Goal: Information Seeking & Learning: Learn about a topic

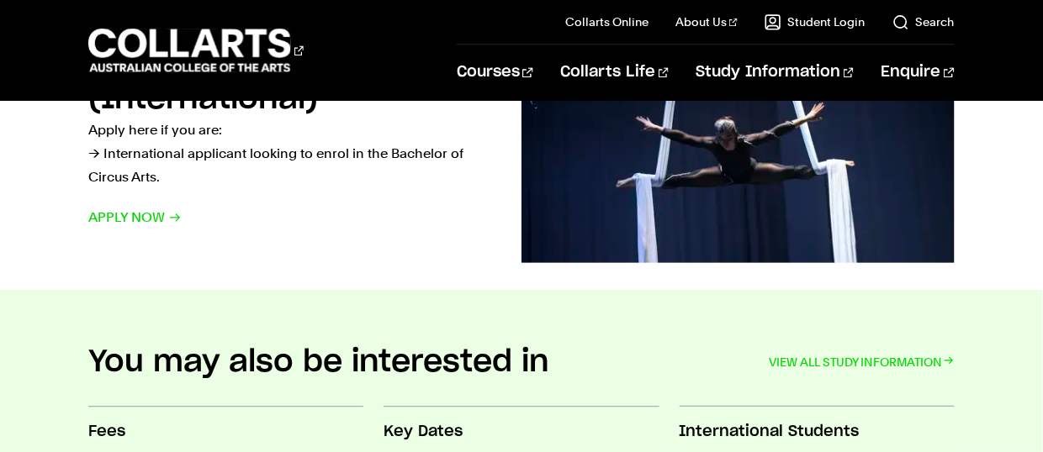
scroll to position [1161, 0]
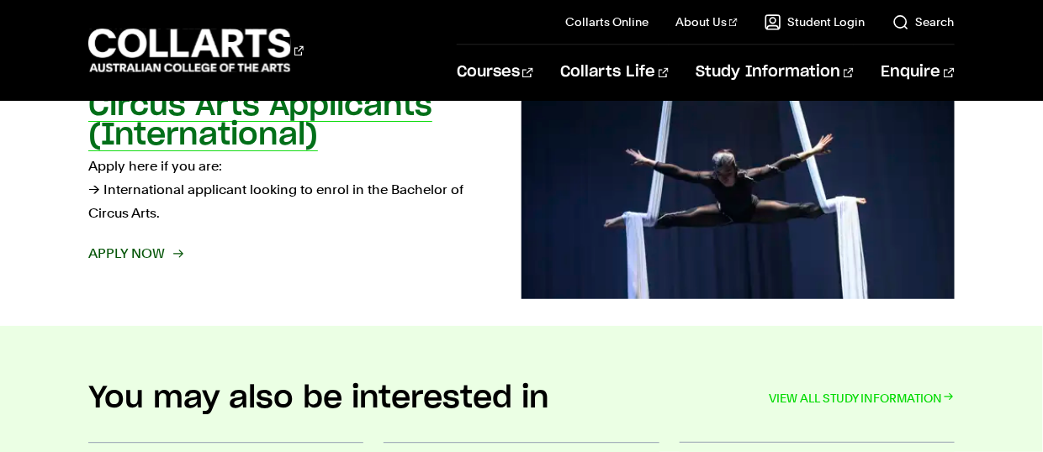
click at [128, 266] on span "Apply now" at bounding box center [134, 254] width 93 height 24
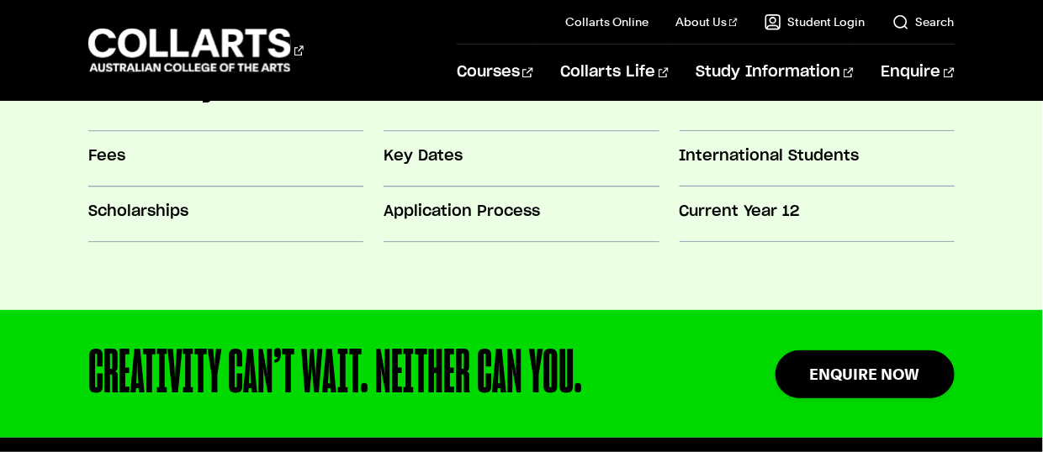
scroll to position [1409, 0]
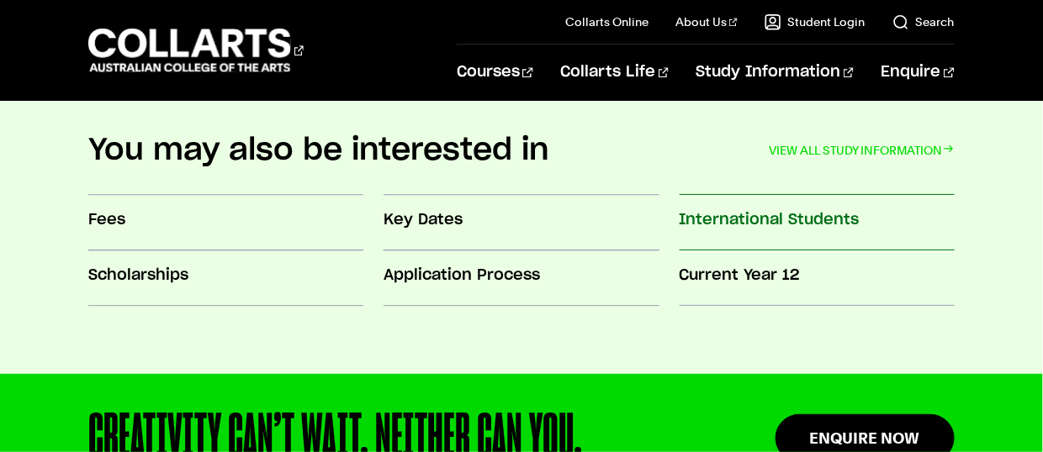
click at [823, 233] on link "International Students" at bounding box center [816, 223] width 275 height 55
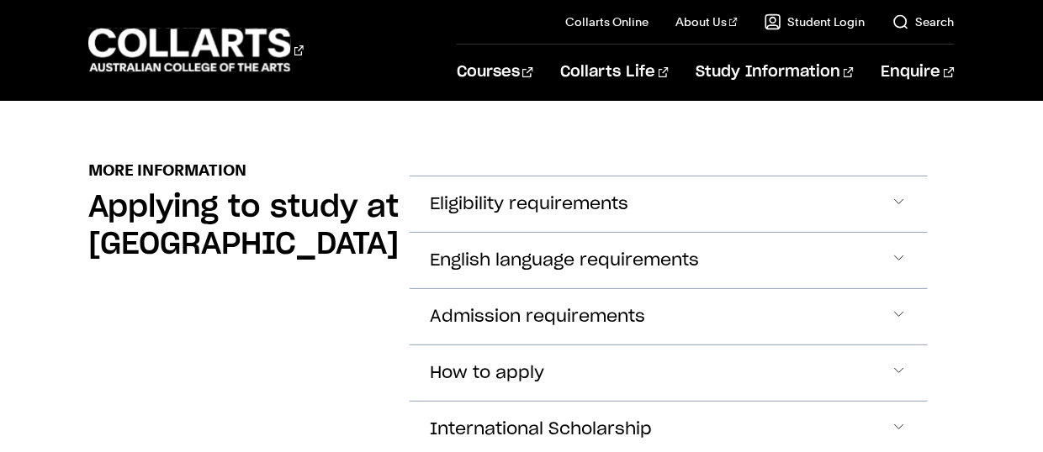
scroll to position [1968, 0]
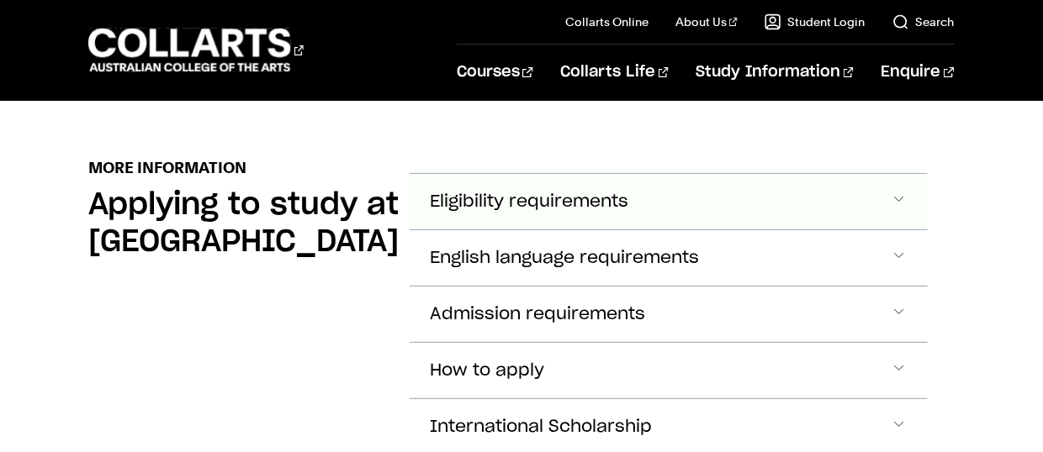
click at [915, 174] on button "Eligibility requirements" at bounding box center [667, 201] width 517 height 55
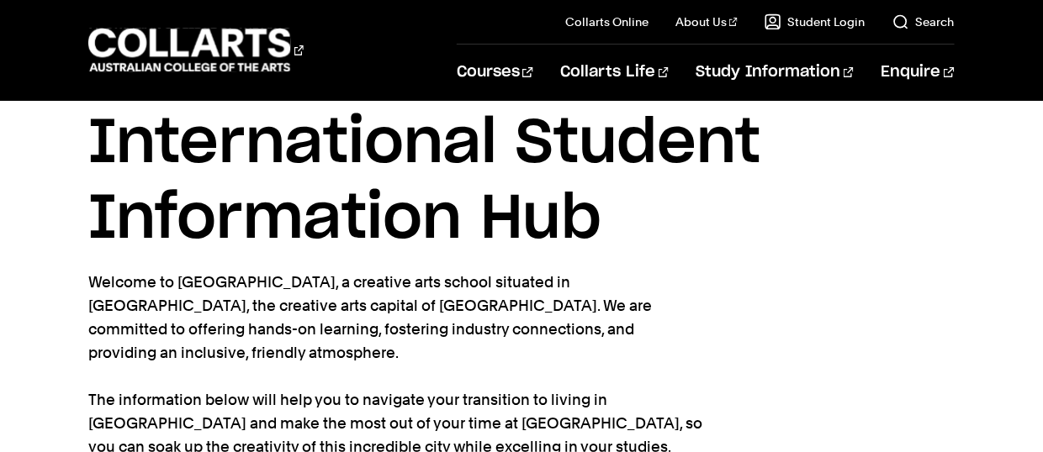
scroll to position [0, 0]
